Goal: Book appointment/travel/reservation

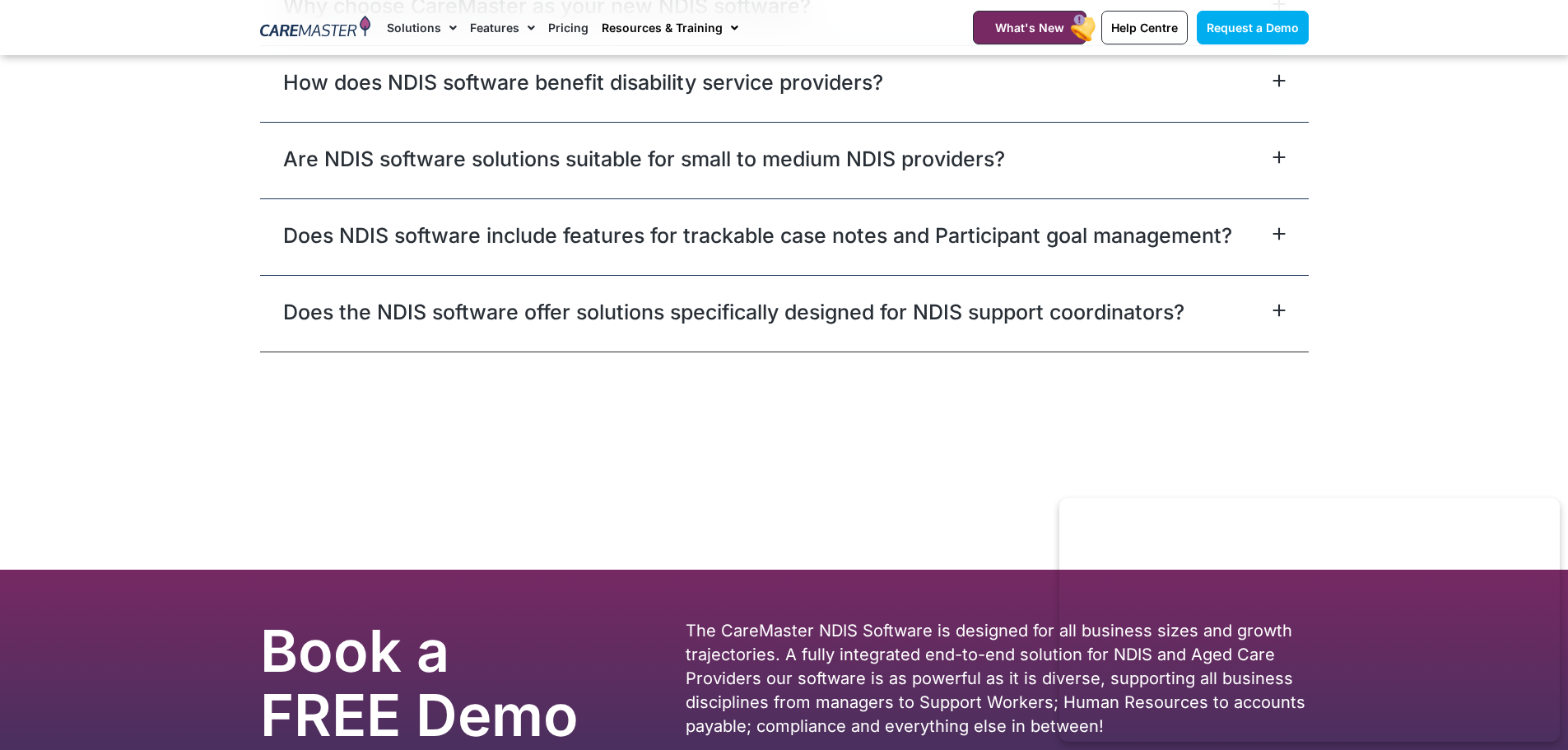
scroll to position [9760, 0]
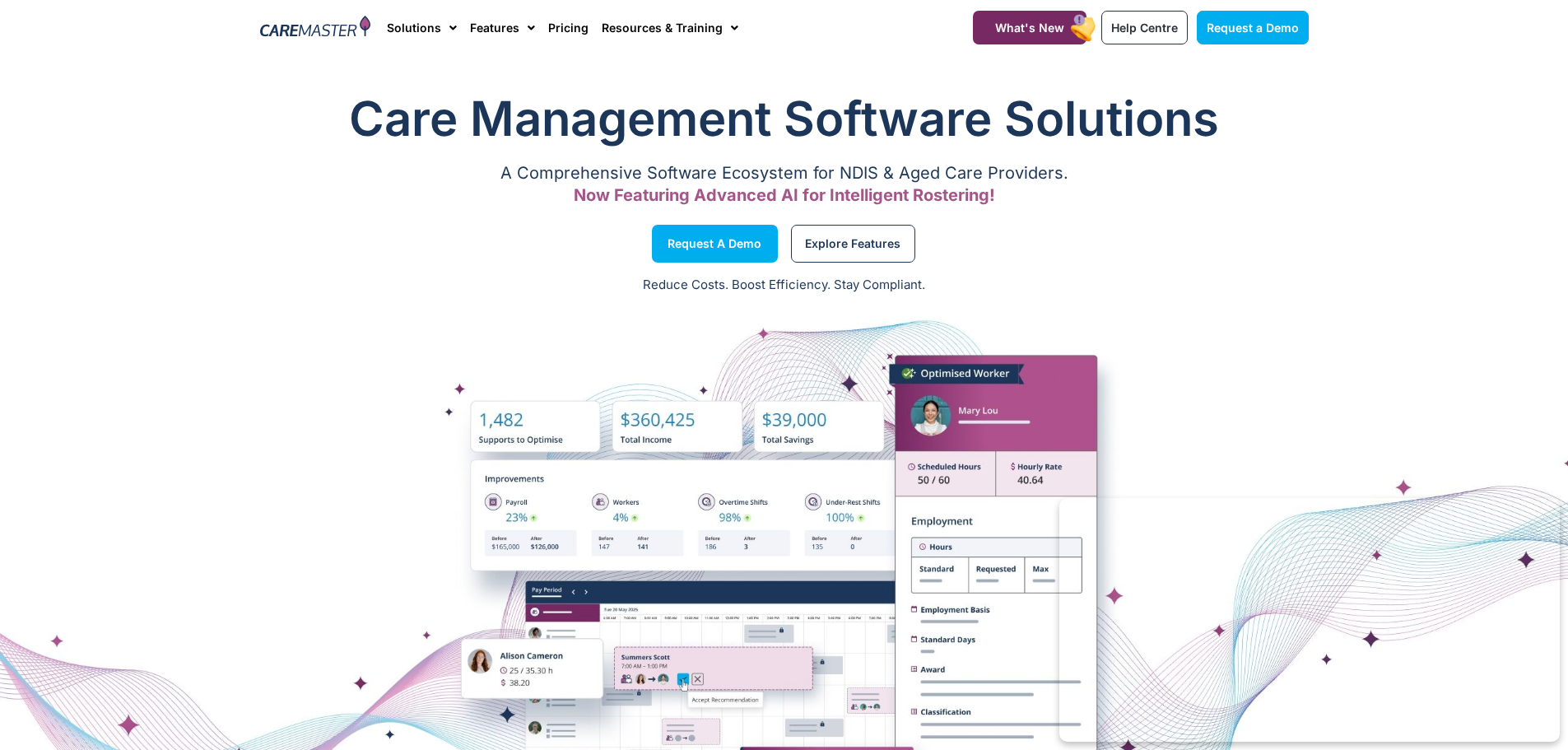
click at [1381, 230] on section "Request a Demo Explore Features" at bounding box center [784, 244] width 1568 height 62
